Goal: Information Seeking & Learning: Learn about a topic

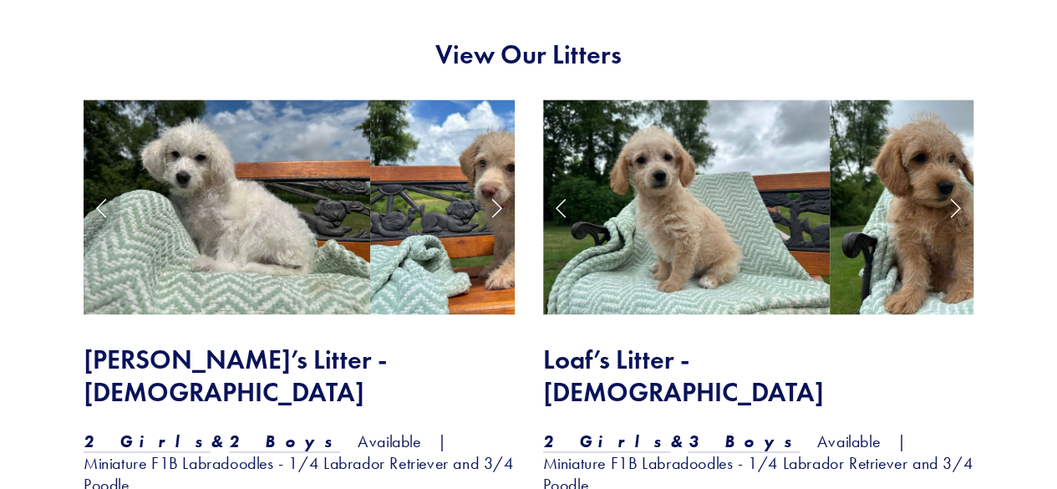
scroll to position [1337, 0]
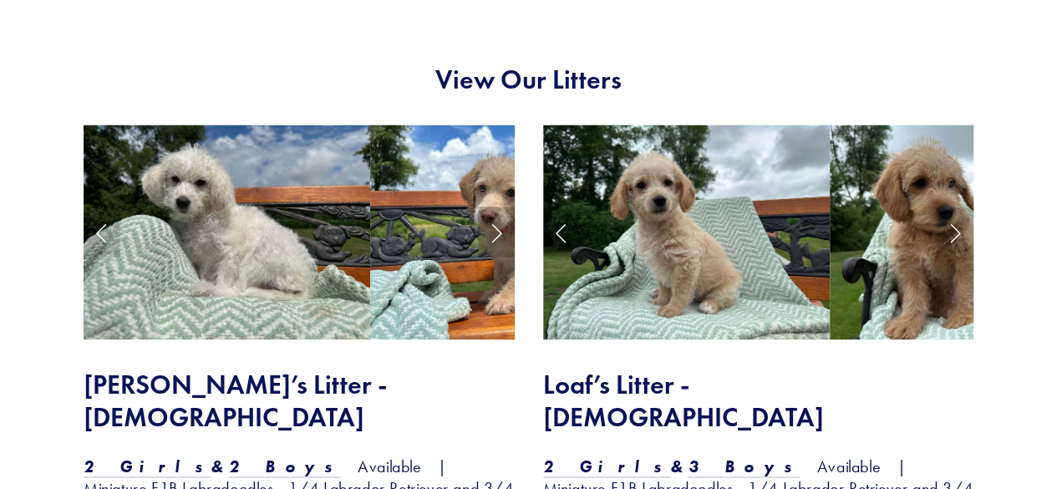
click at [498, 256] on link "Next Slide" at bounding box center [496, 231] width 37 height 50
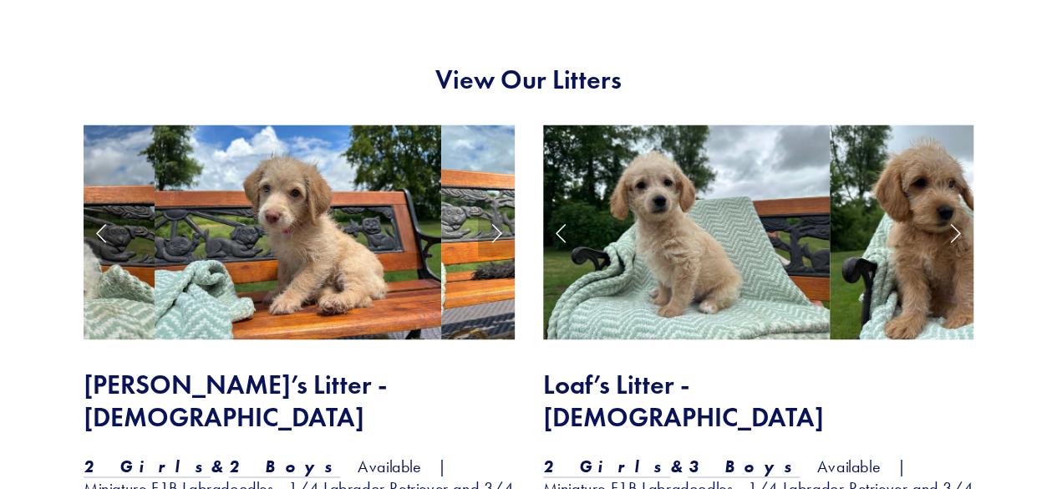
click at [496, 255] on link "Next Slide" at bounding box center [496, 231] width 37 height 50
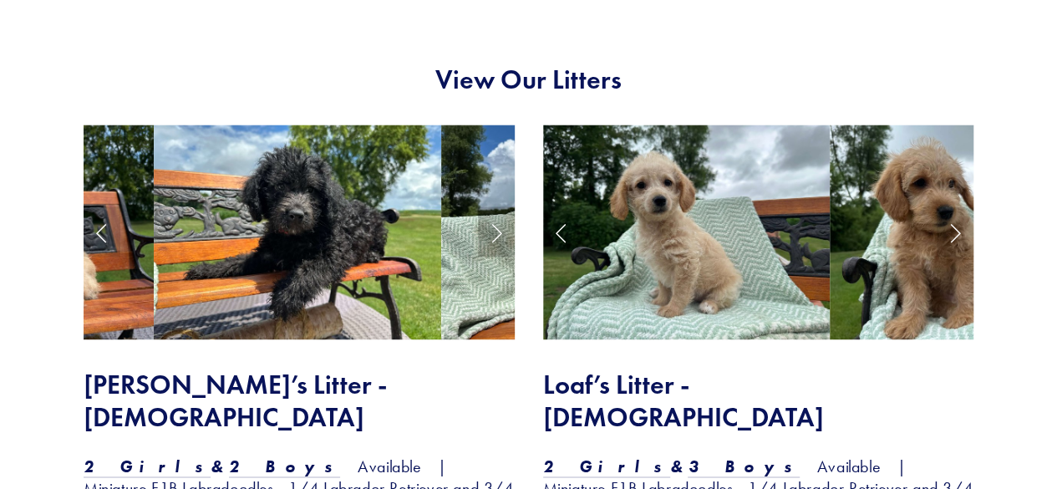
click at [496, 255] on link "Next Slide" at bounding box center [496, 231] width 37 height 50
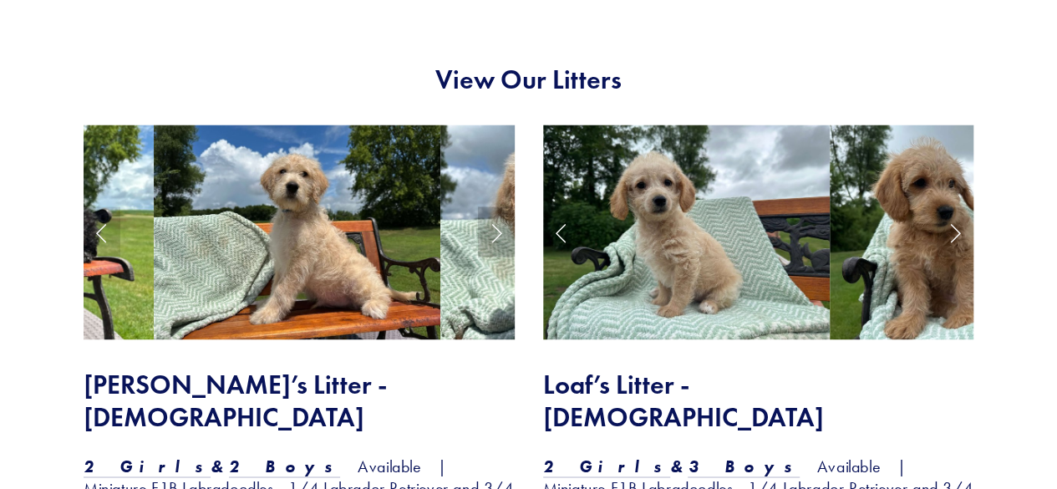
click at [500, 257] on link "Next Slide" at bounding box center [496, 231] width 37 height 50
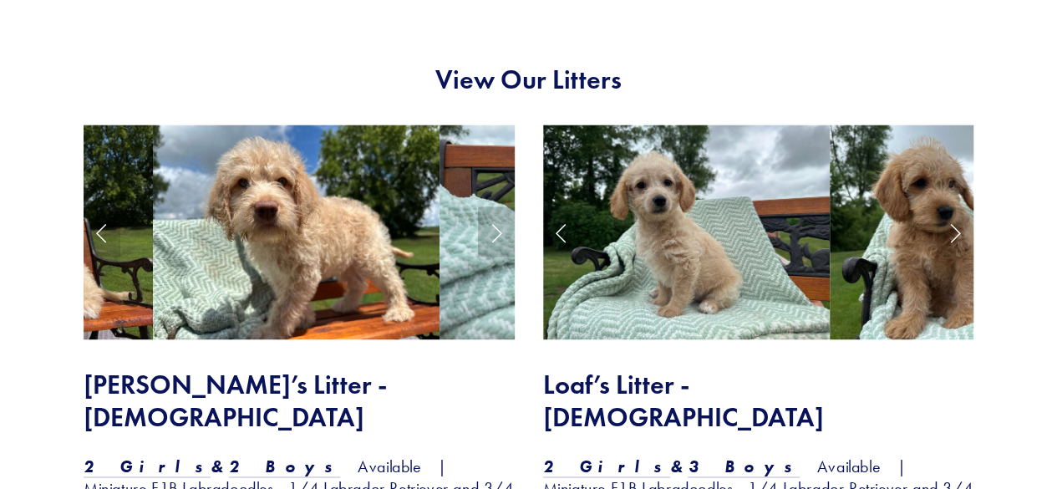
click at [495, 252] on link "Next Slide" at bounding box center [496, 231] width 37 height 50
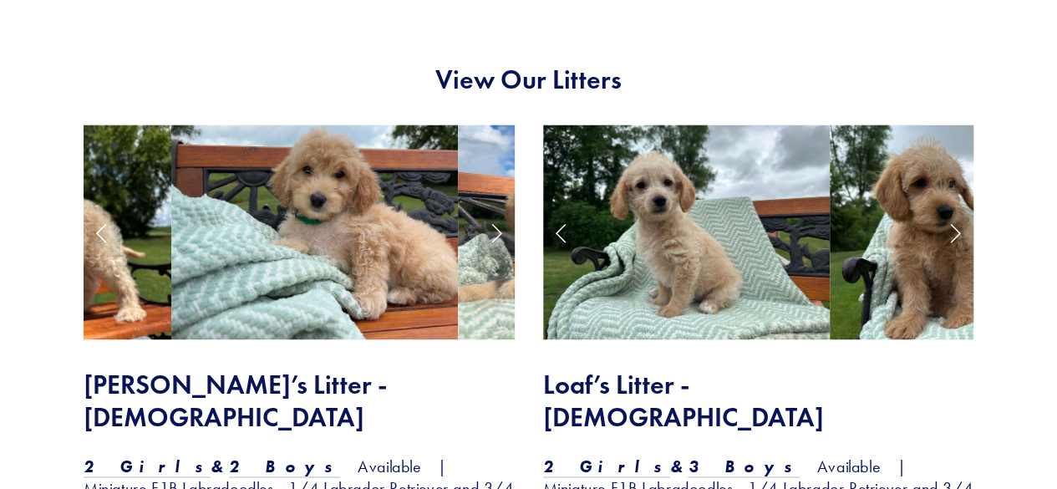
click at [495, 252] on link "Next Slide" at bounding box center [496, 231] width 37 height 50
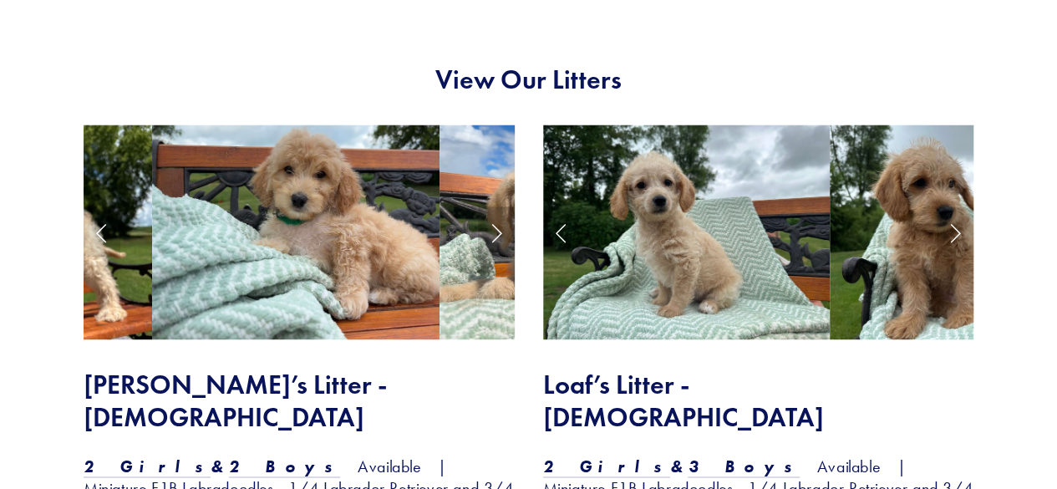
click at [495, 252] on link "Next Slide" at bounding box center [496, 231] width 37 height 50
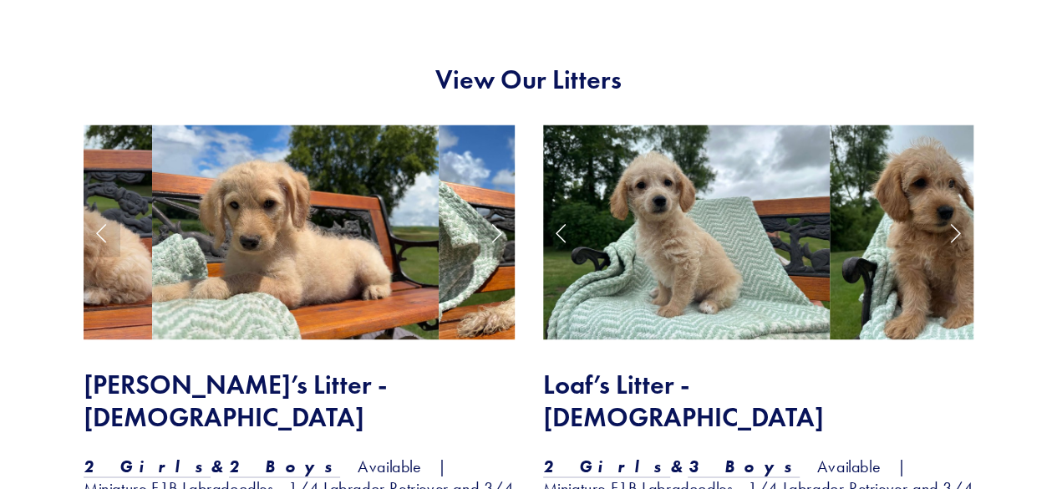
click at [495, 252] on link "Next Slide" at bounding box center [496, 231] width 37 height 50
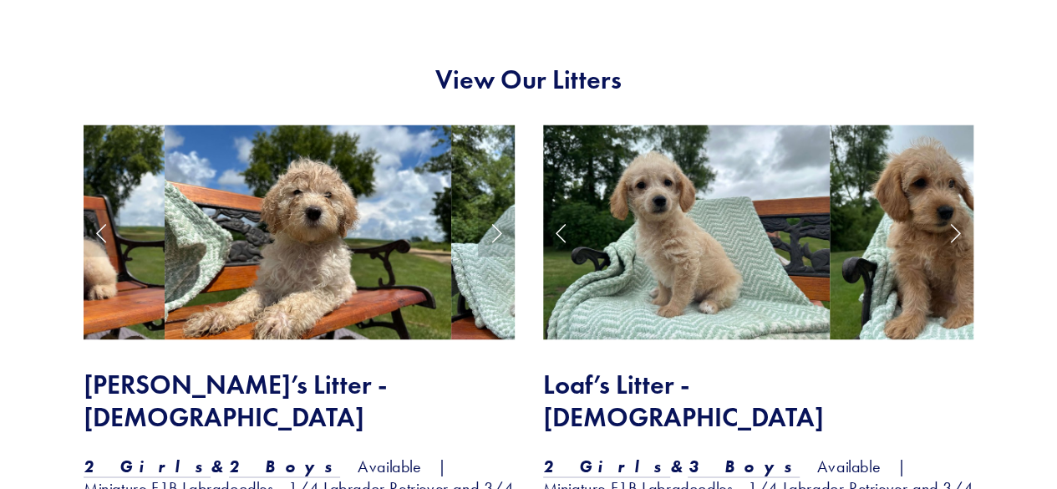
click at [495, 252] on link "Next Slide" at bounding box center [496, 231] width 37 height 50
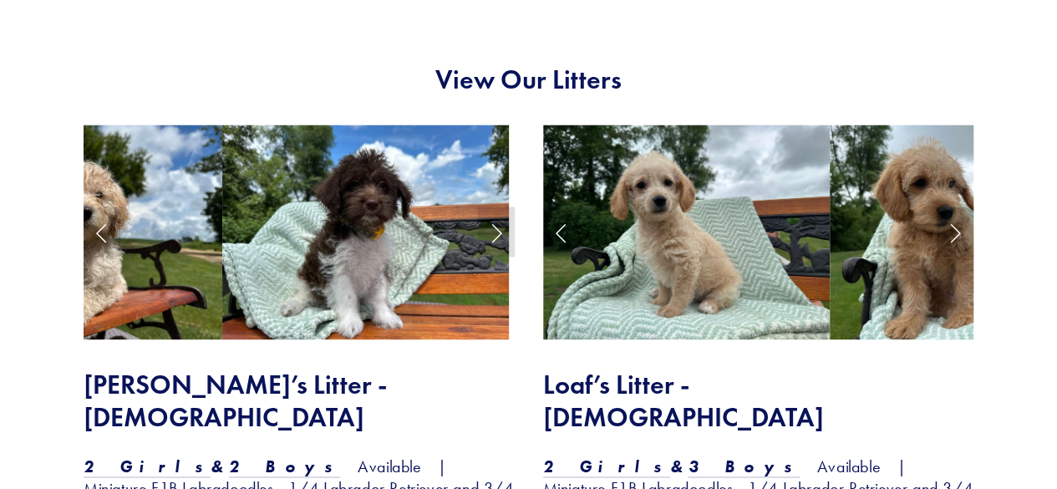
click at [951, 247] on link "Next Slide" at bounding box center [955, 231] width 37 height 50
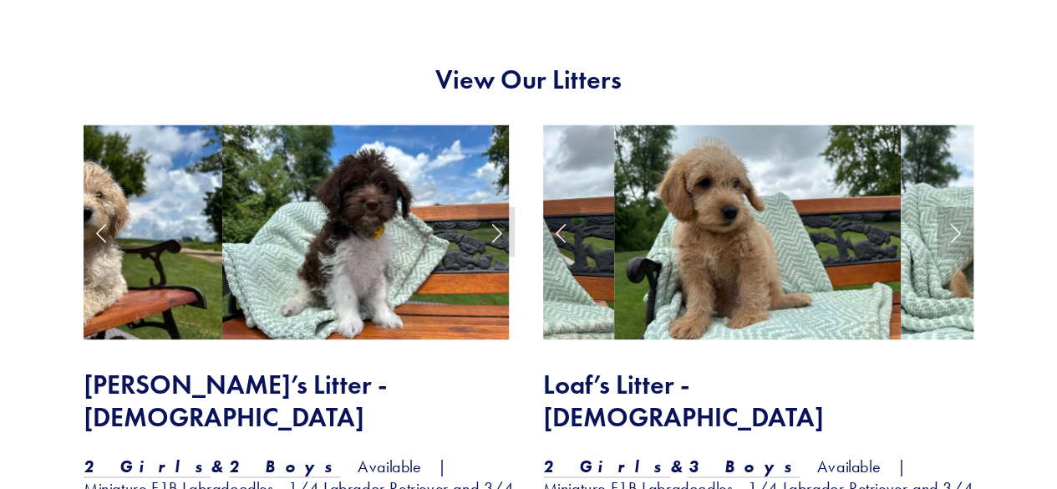
click at [948, 247] on link "Next Slide" at bounding box center [955, 231] width 37 height 50
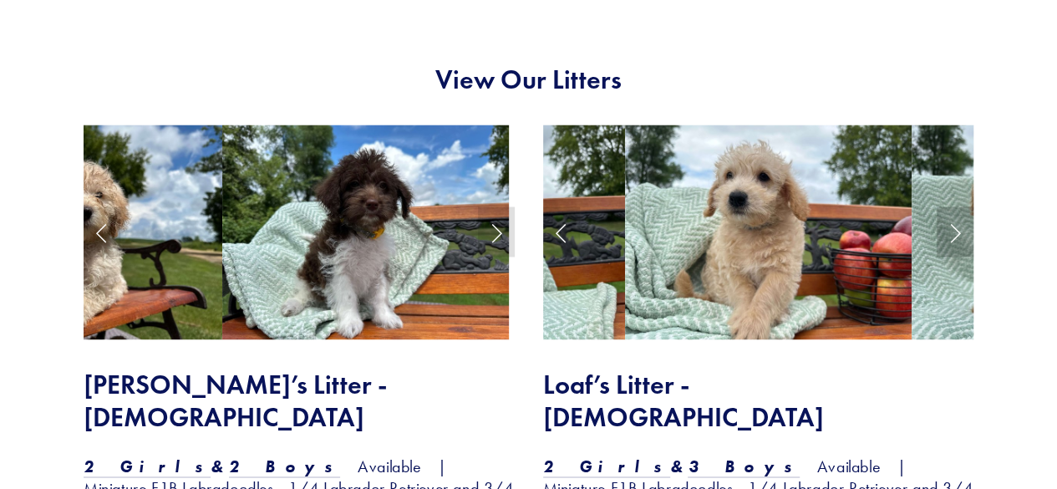
click at [948, 247] on link "Next Slide" at bounding box center [955, 231] width 37 height 50
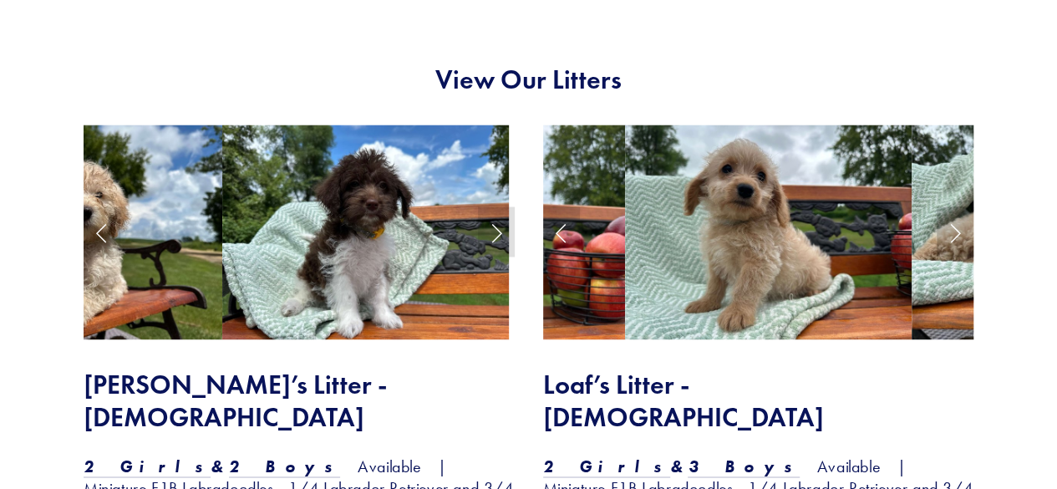
click at [948, 247] on link "Next Slide" at bounding box center [955, 231] width 37 height 50
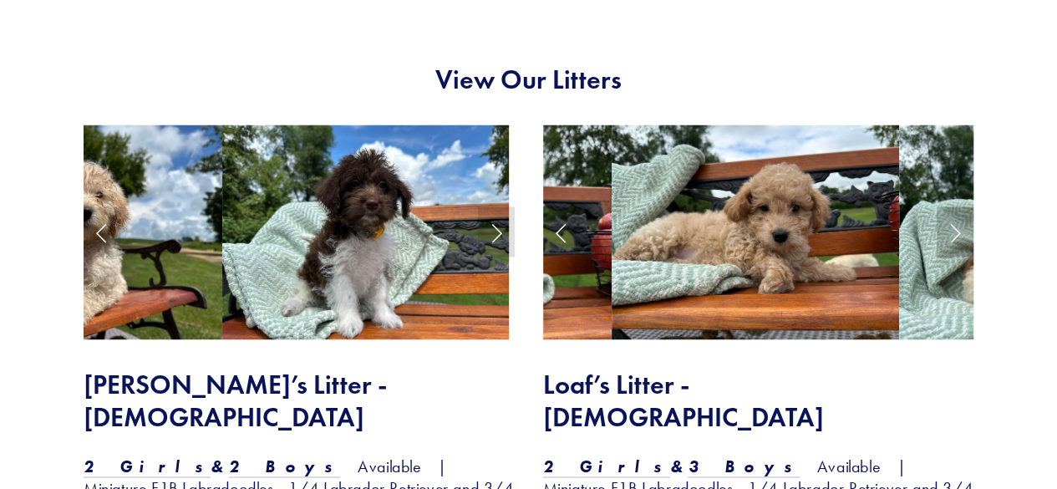
click at [948, 247] on link "Next Slide" at bounding box center [955, 231] width 37 height 50
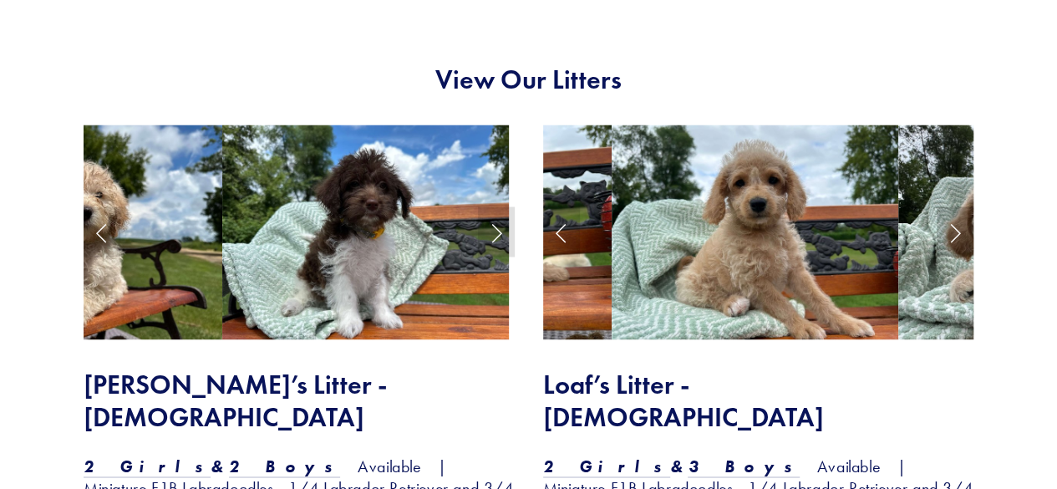
click at [948, 247] on link "Next Slide" at bounding box center [955, 231] width 37 height 50
click at [955, 257] on link "Next Slide" at bounding box center [955, 231] width 37 height 50
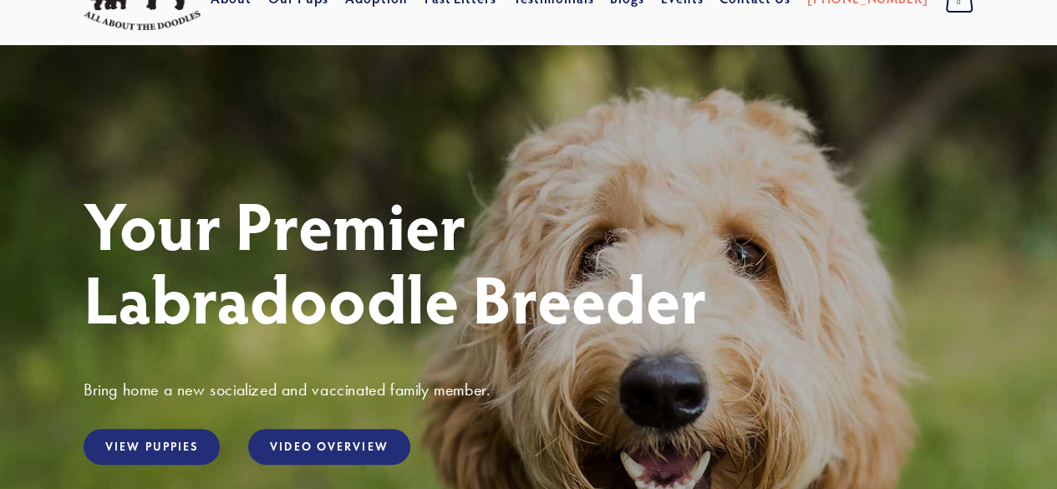
scroll to position [0, 0]
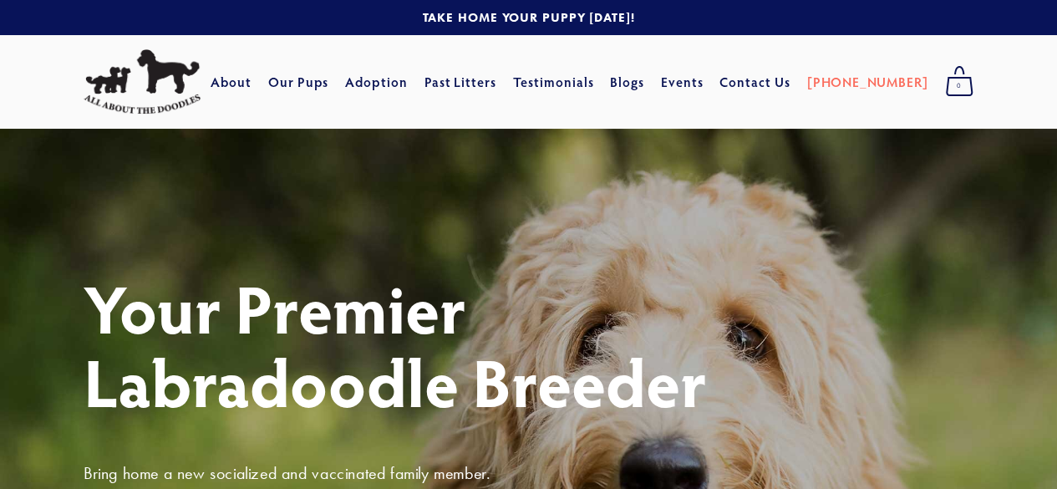
drag, startPoint x: 169, startPoint y: 275, endPoint x: 182, endPoint y: 268, distance: 14.9
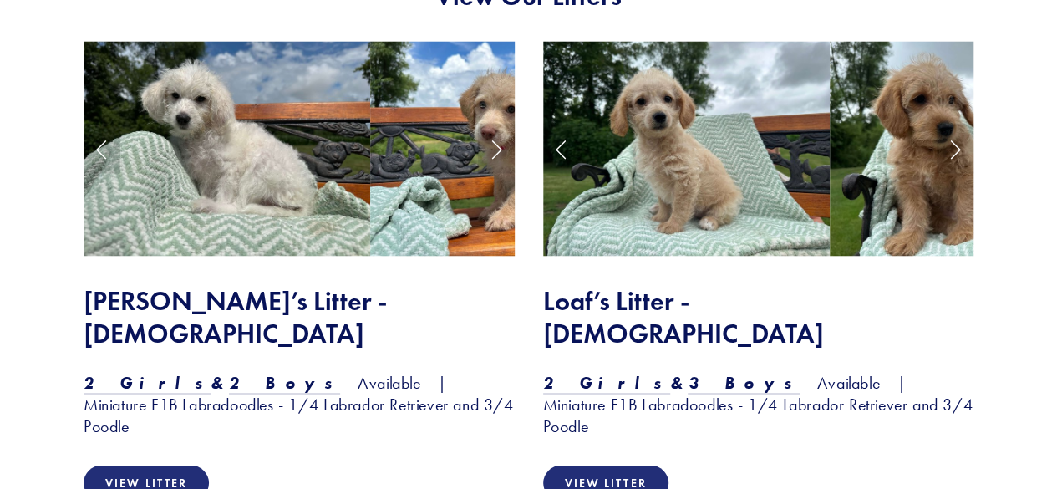
scroll to position [1337, 0]
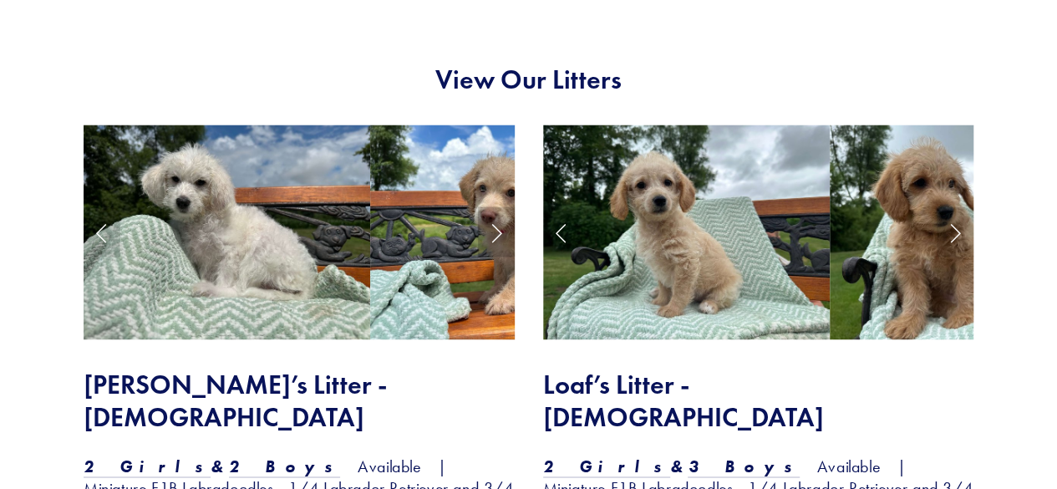
click at [495, 257] on link "Next Slide" at bounding box center [496, 231] width 37 height 50
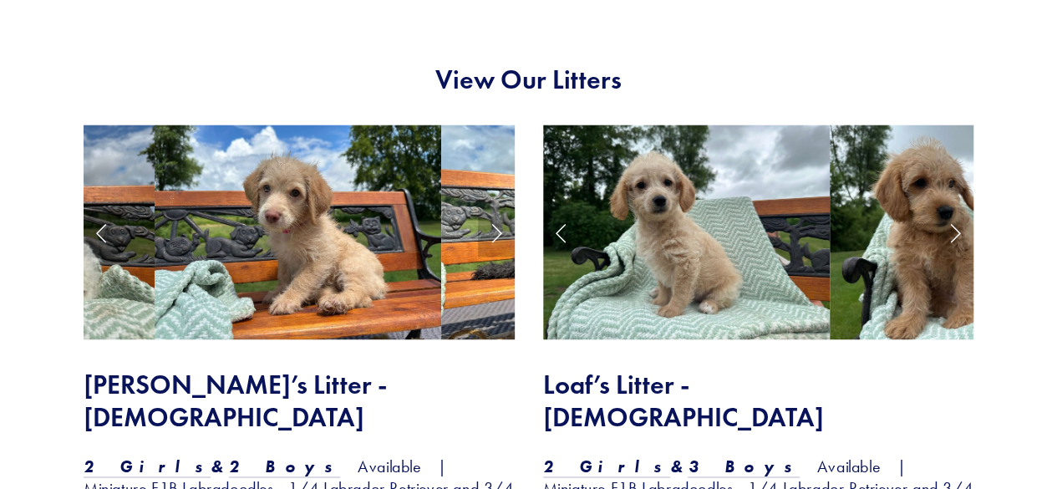
click at [495, 257] on link "Next Slide" at bounding box center [496, 231] width 37 height 50
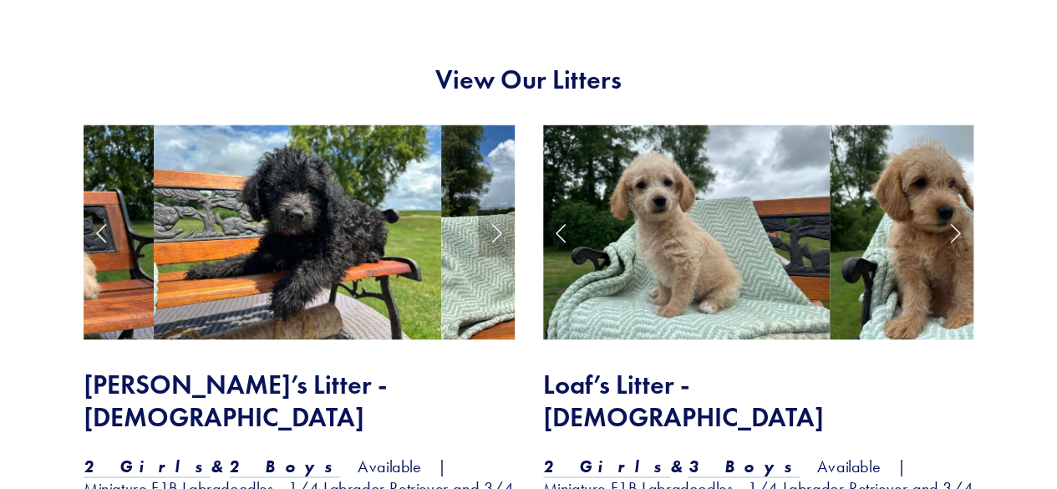
click at [495, 257] on link "Next Slide" at bounding box center [496, 231] width 37 height 50
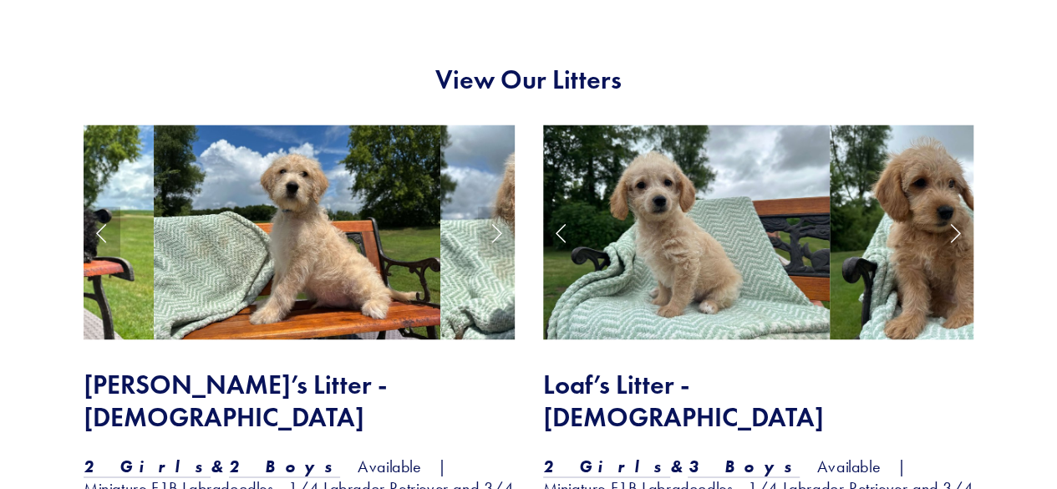
click at [105, 257] on link "Previous Slide" at bounding box center [102, 231] width 37 height 50
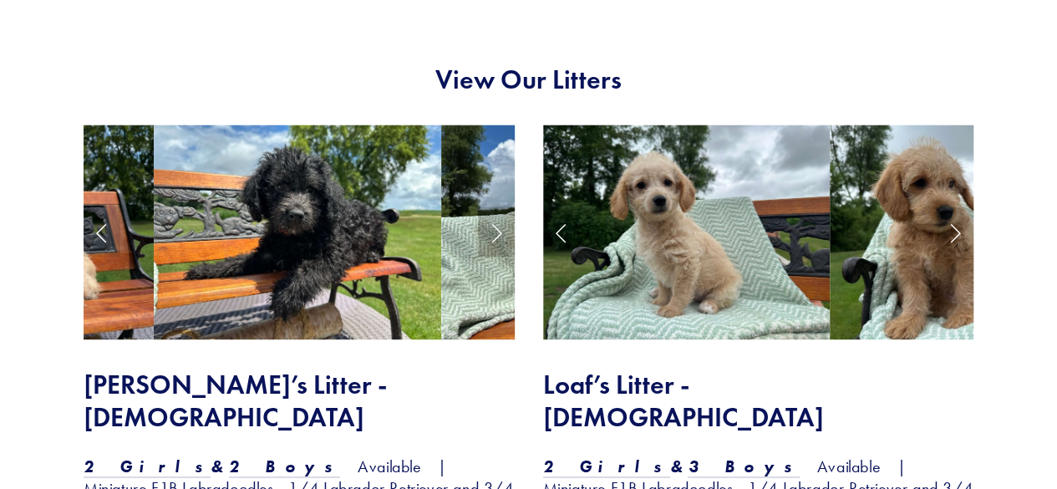
click at [485, 254] on link "Next Slide" at bounding box center [496, 231] width 37 height 50
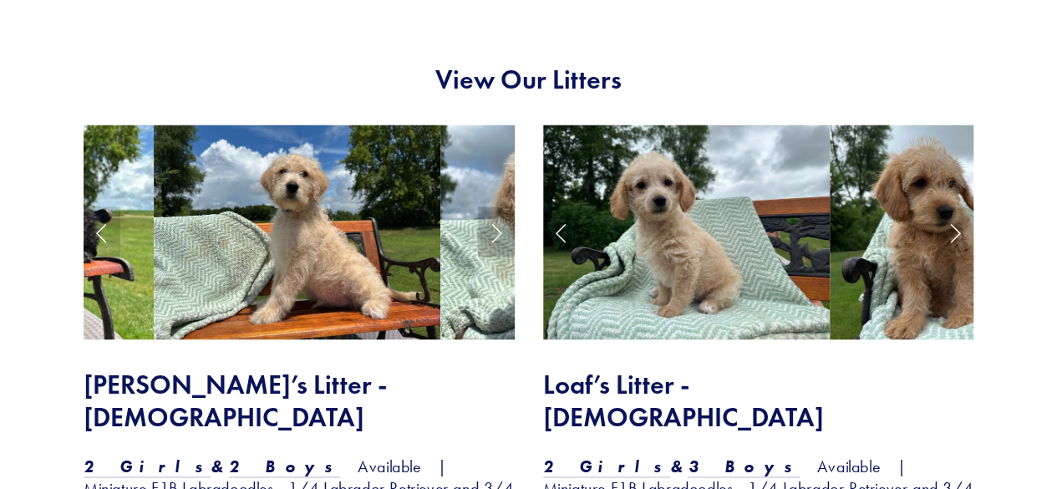
click at [485, 254] on link "Next Slide" at bounding box center [496, 231] width 37 height 50
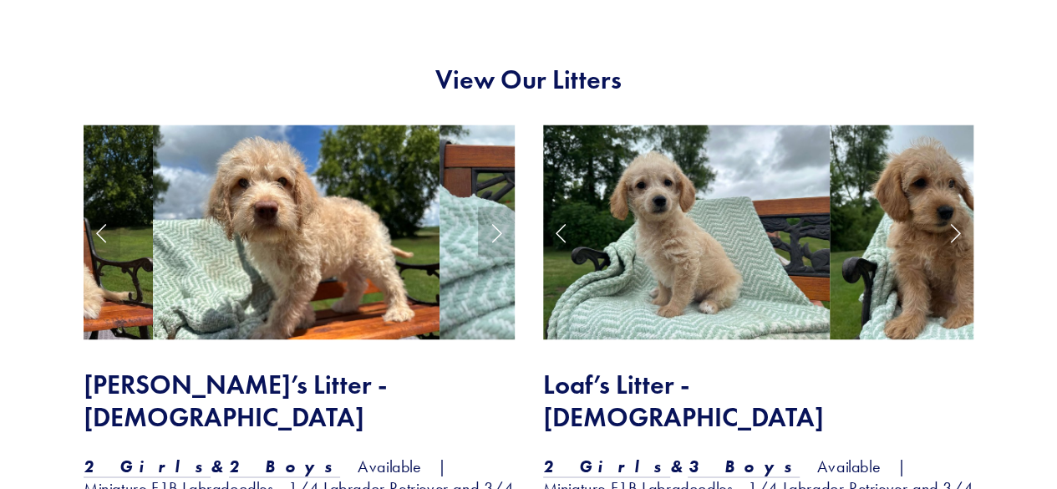
click at [485, 254] on link "Next Slide" at bounding box center [496, 231] width 37 height 50
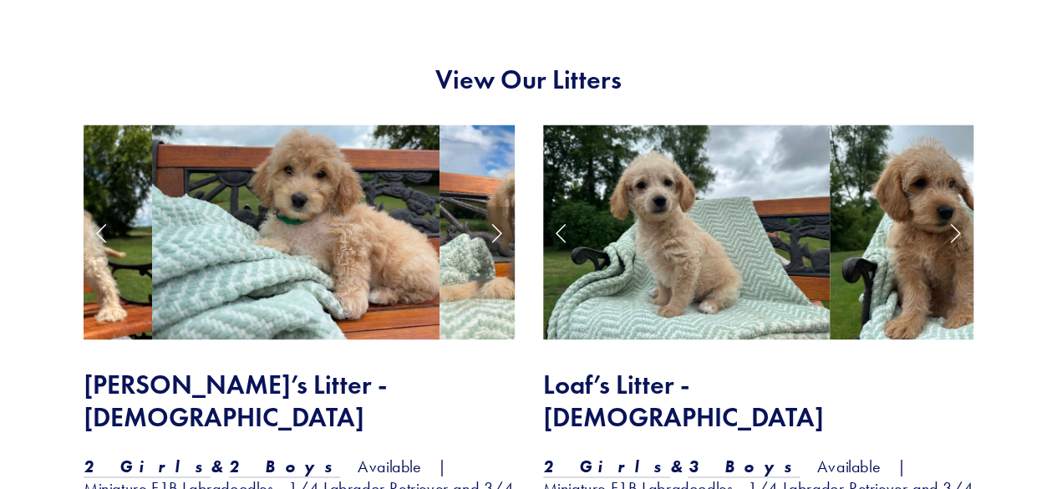
click at [485, 254] on link "Next Slide" at bounding box center [496, 231] width 37 height 50
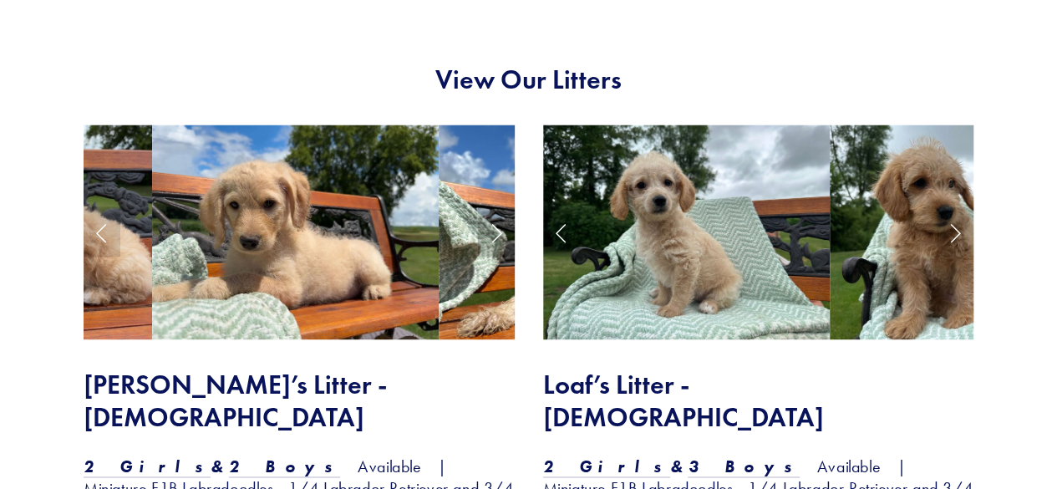
click at [485, 254] on link "Next Slide" at bounding box center [496, 231] width 37 height 50
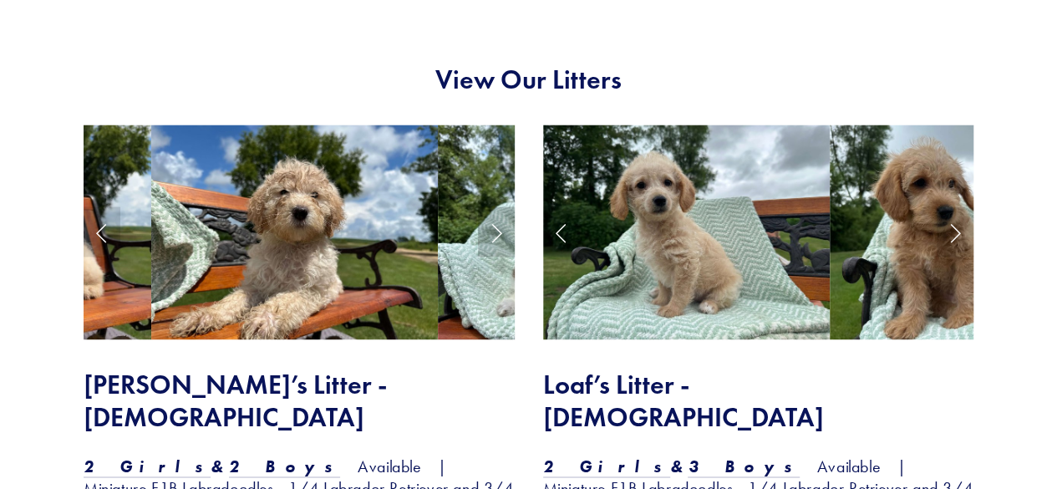
click at [485, 254] on link "Next Slide" at bounding box center [496, 231] width 37 height 50
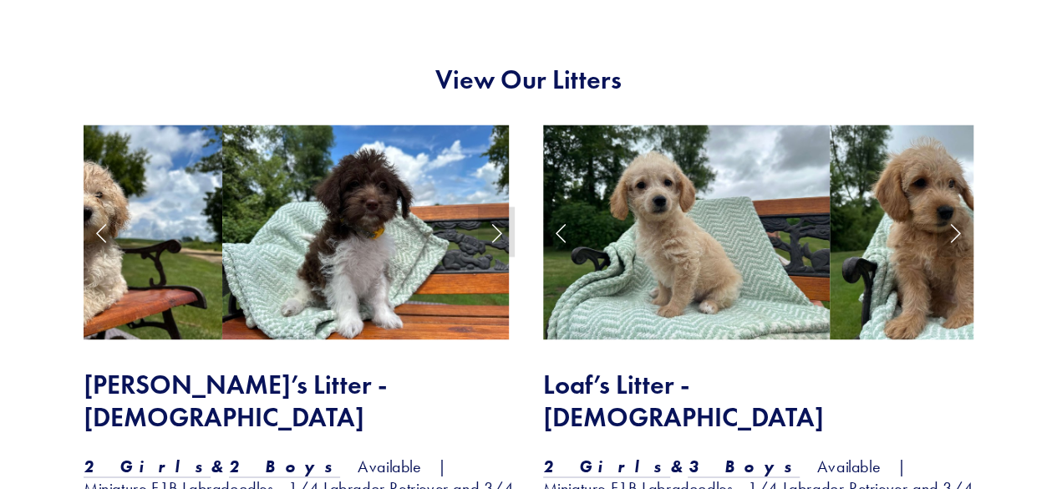
click at [951, 256] on link "Next Slide" at bounding box center [955, 231] width 37 height 50
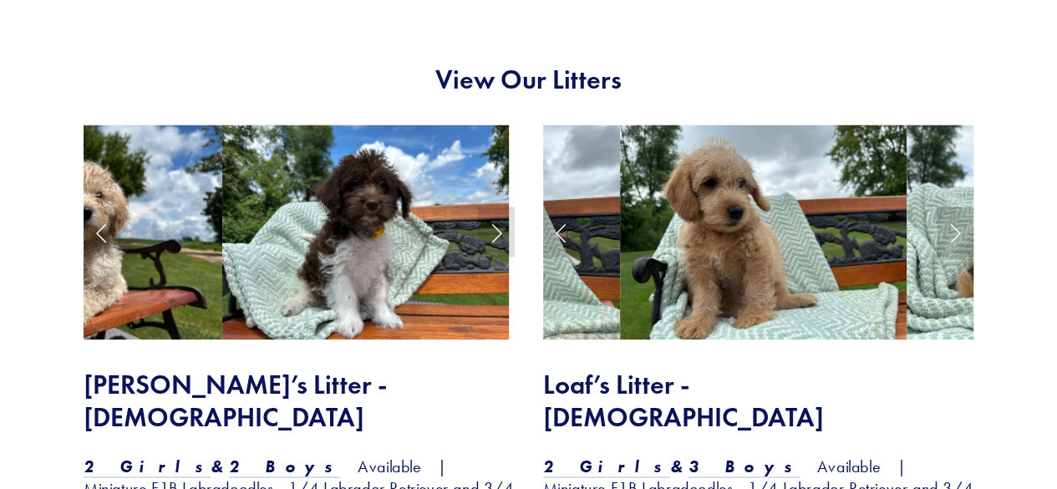
click at [951, 256] on link "Next Slide" at bounding box center [955, 231] width 37 height 50
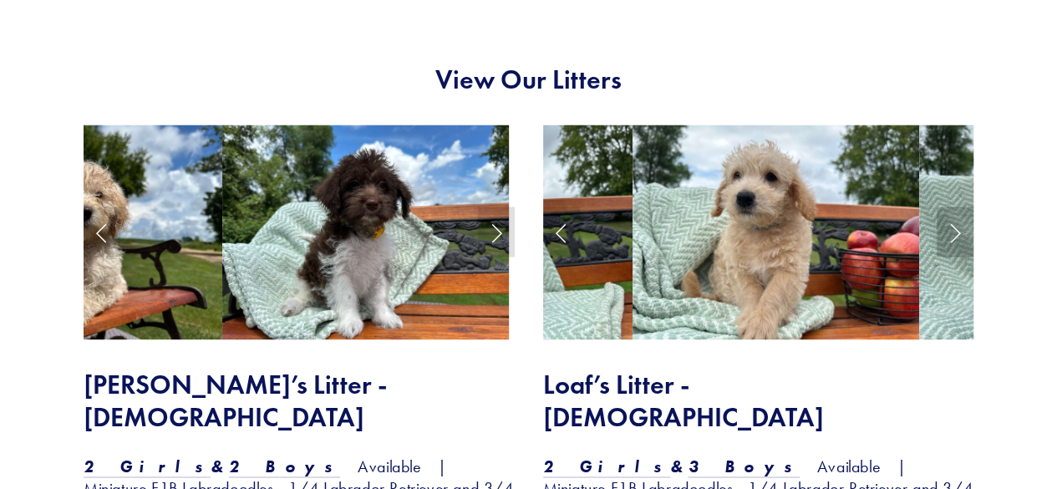
click at [951, 256] on link "Next Slide" at bounding box center [955, 231] width 37 height 50
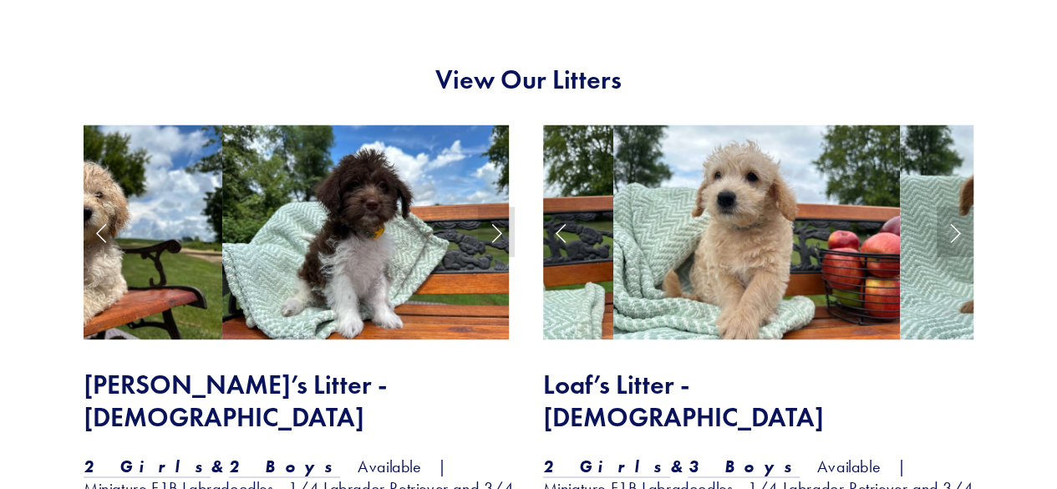
click at [951, 256] on link "Next Slide" at bounding box center [955, 231] width 37 height 50
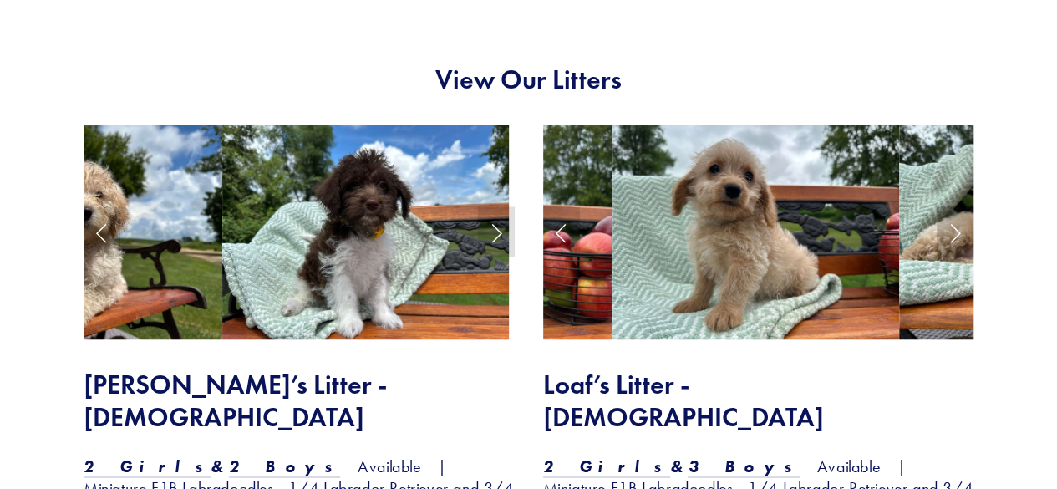
click at [951, 256] on link "Next Slide" at bounding box center [955, 231] width 37 height 50
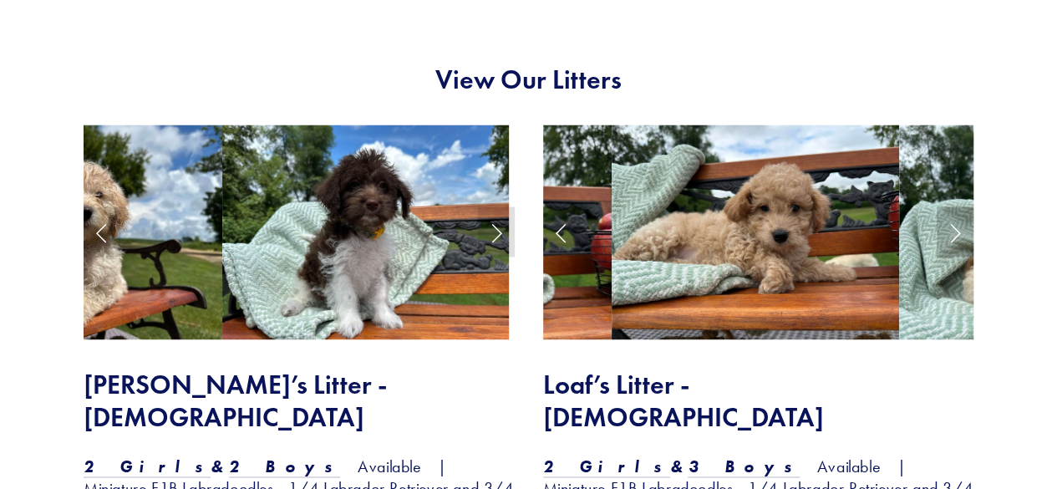
click at [951, 256] on link "Next Slide" at bounding box center [955, 231] width 37 height 50
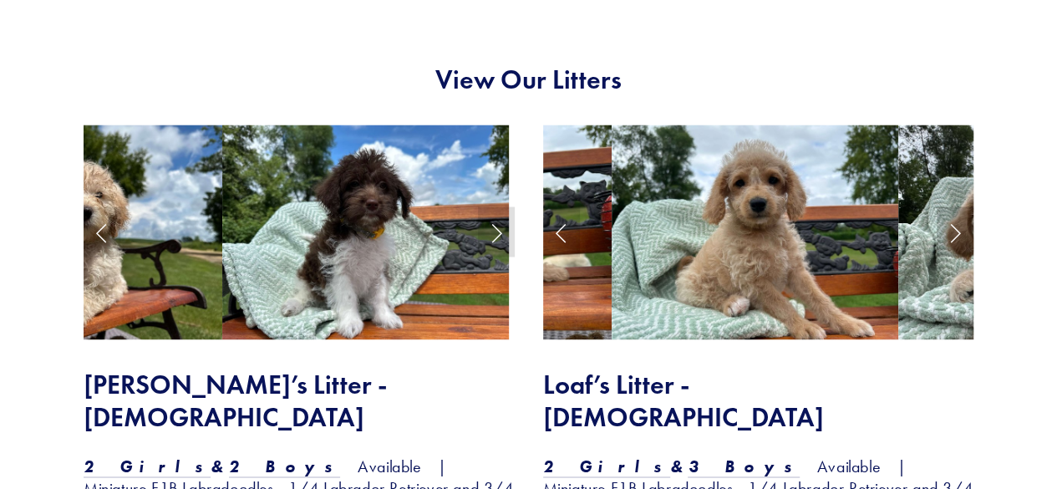
click at [951, 256] on link "Next Slide" at bounding box center [955, 231] width 37 height 50
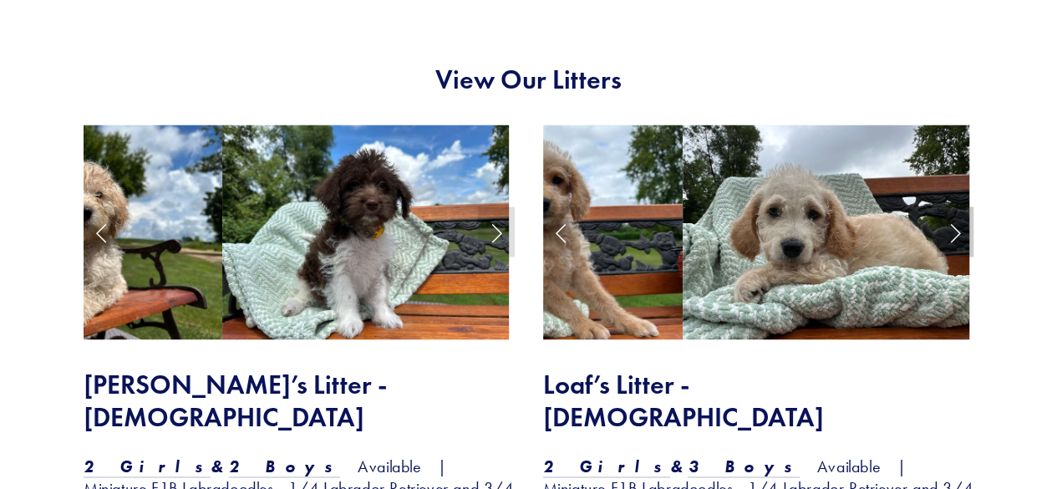
click at [951, 256] on link "Next Slide" at bounding box center [955, 231] width 37 height 50
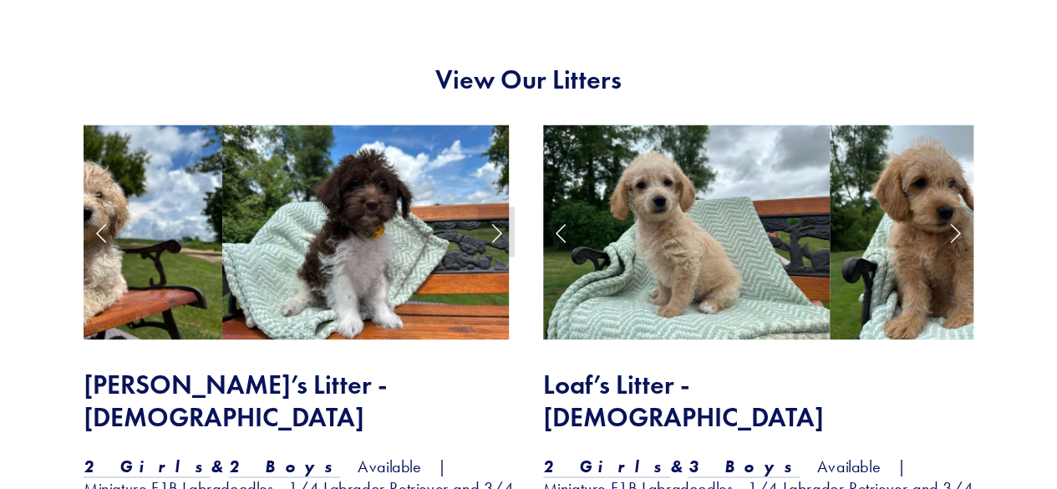
click at [951, 256] on link "Next Slide" at bounding box center [955, 231] width 37 height 50
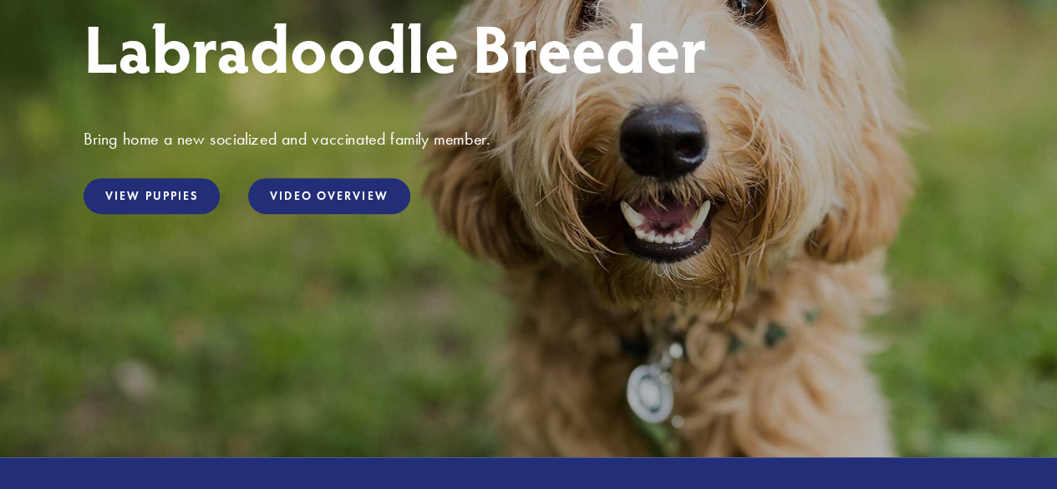
scroll to position [0, 0]
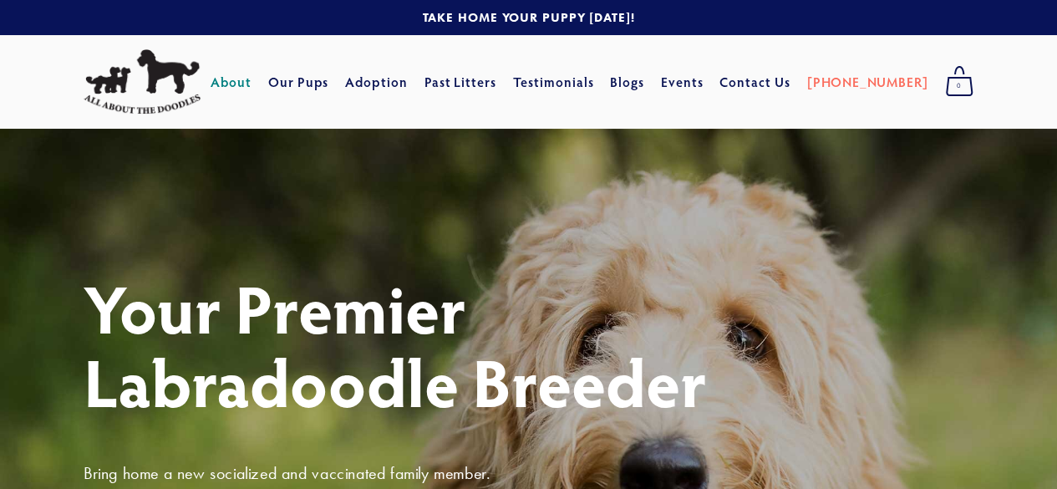
click at [252, 83] on link "About" at bounding box center [231, 82] width 41 height 30
drag, startPoint x: 431, startPoint y: 396, endPoint x: 441, endPoint y: 390, distance: 11.6
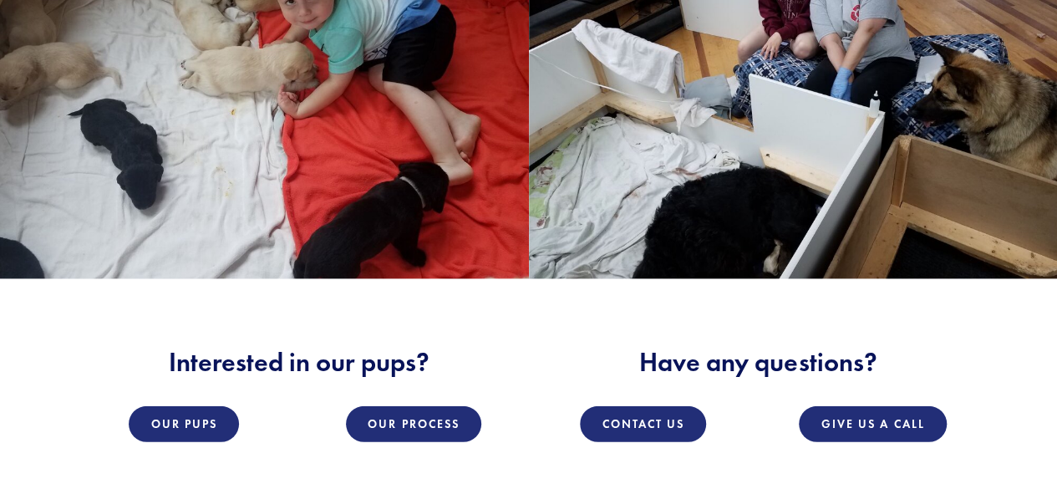
scroll to position [2089, 0]
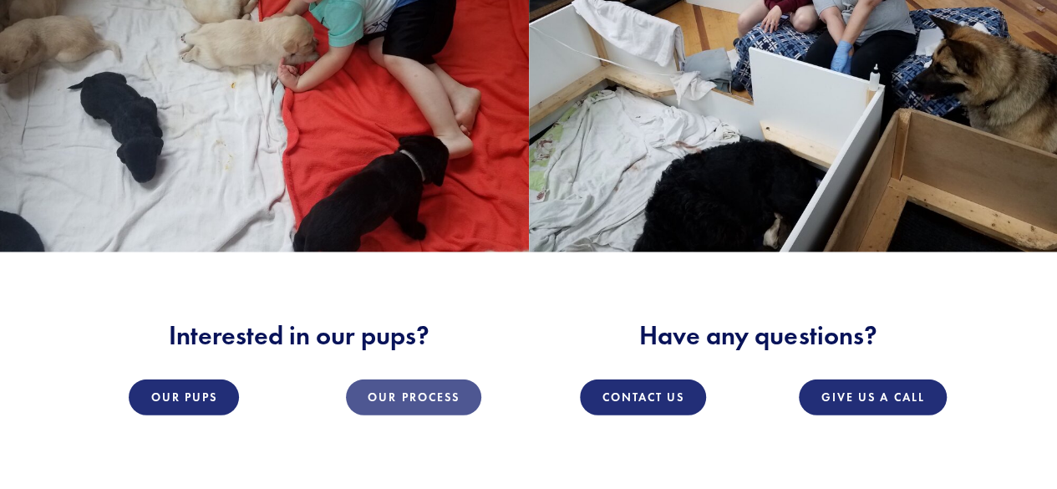
click at [434, 410] on link "Our Process" at bounding box center [413, 397] width 135 height 36
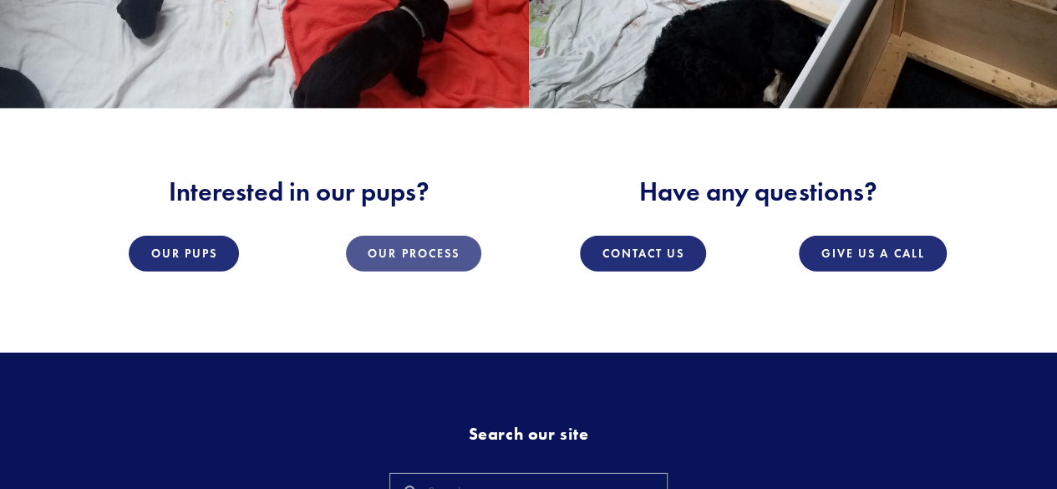
scroll to position [2239, 0]
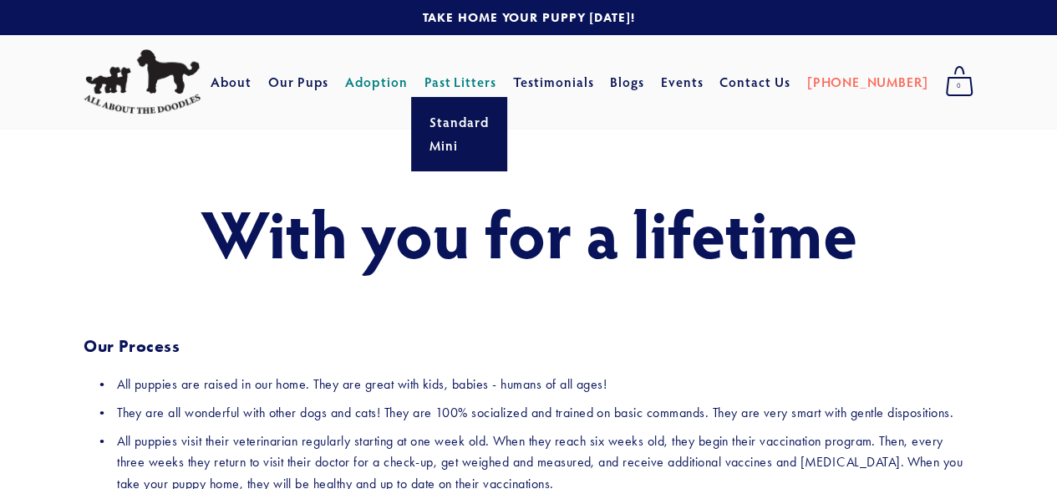
click at [497, 87] on link "Past Litters" at bounding box center [460, 82] width 73 height 18
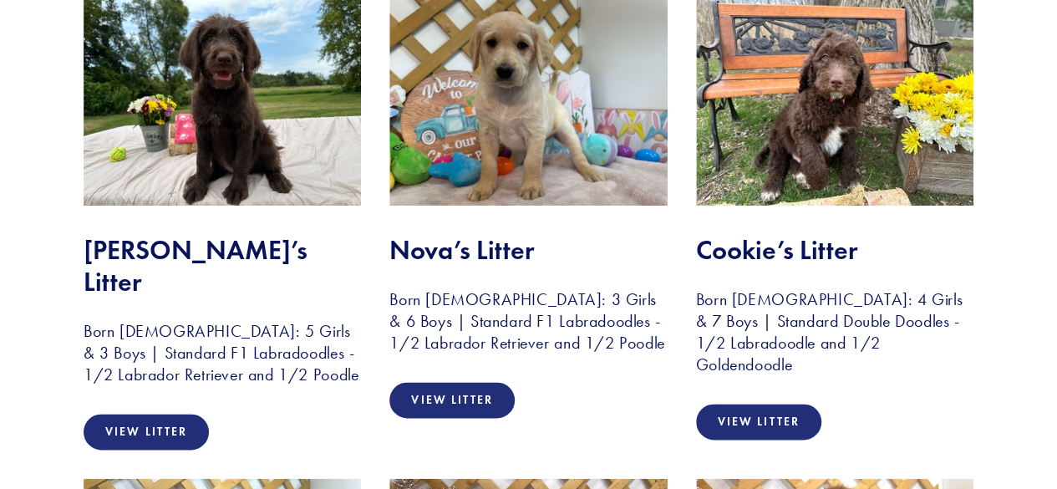
scroll to position [919, 0]
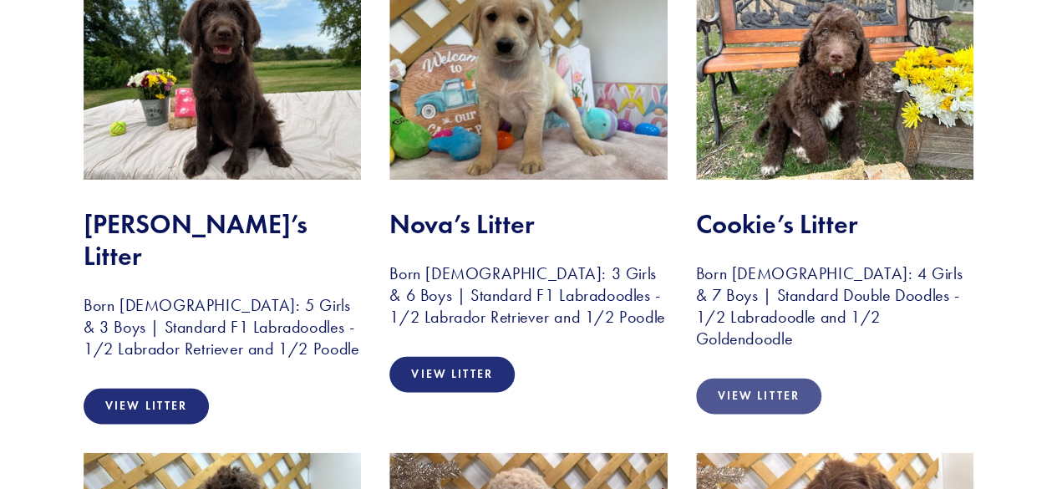
click at [795, 378] on link "View Litter" at bounding box center [758, 396] width 125 height 36
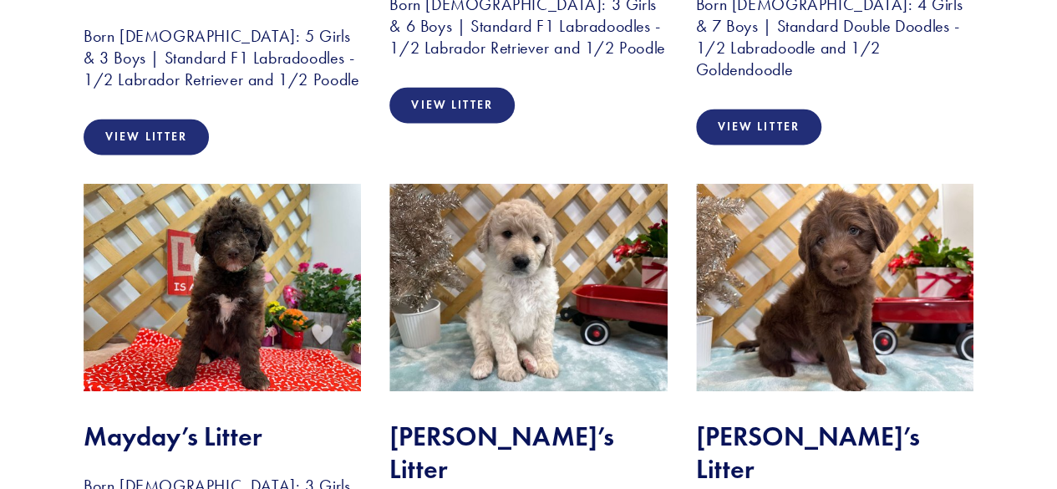
scroll to position [1272, 0]
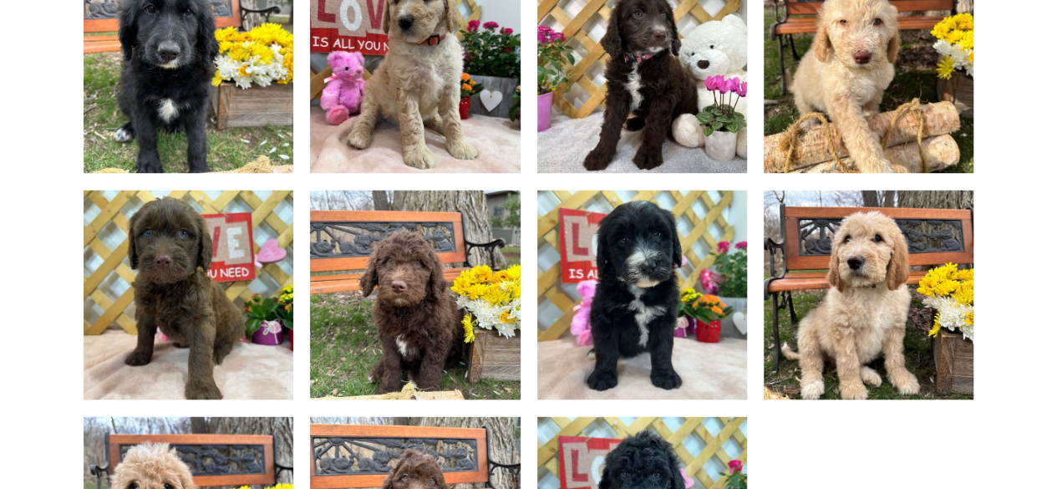
scroll to position [1253, 0]
